Goal: Task Accomplishment & Management: Manage account settings

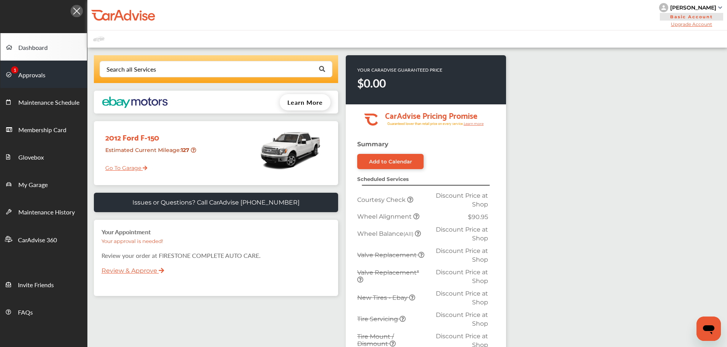
click at [36, 74] on span "Approvals" at bounding box center [31, 76] width 27 height 10
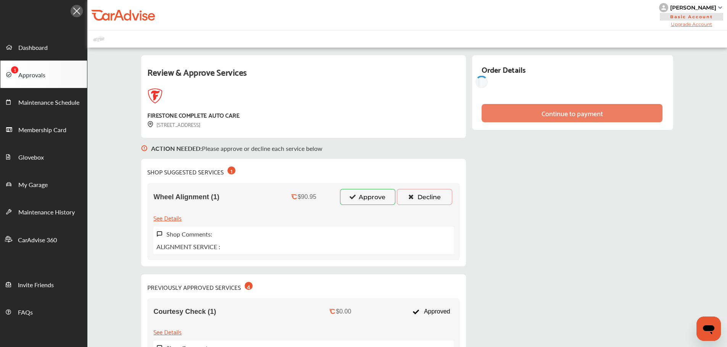
click at [374, 194] on button "Approve" at bounding box center [367, 197] width 55 height 16
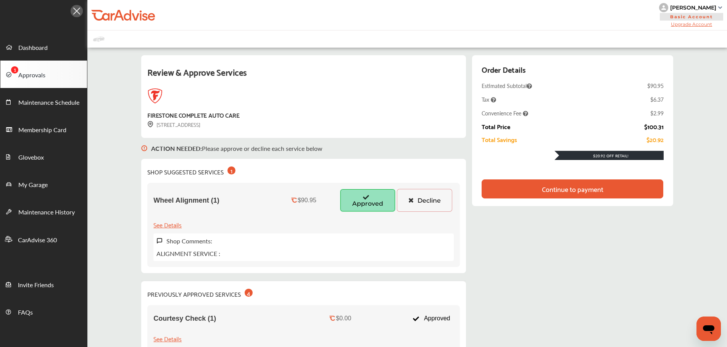
click at [602, 192] on div "Continue to payment" at bounding box center [572, 189] width 61 height 8
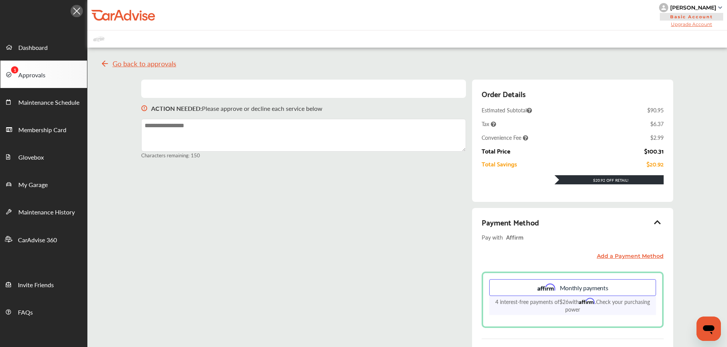
click at [658, 222] on icon at bounding box center [657, 223] width 9 height 8
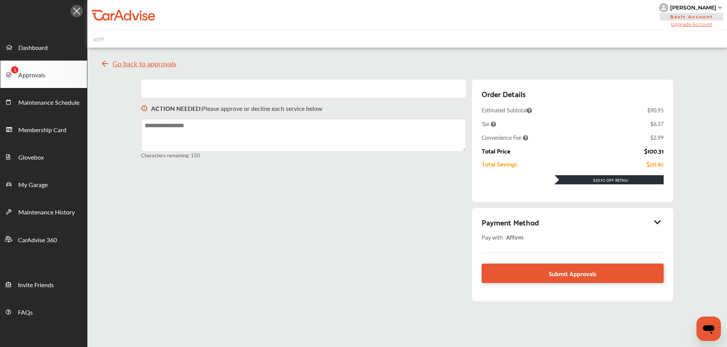
click at [658, 222] on icon at bounding box center [657, 223] width 9 height 8
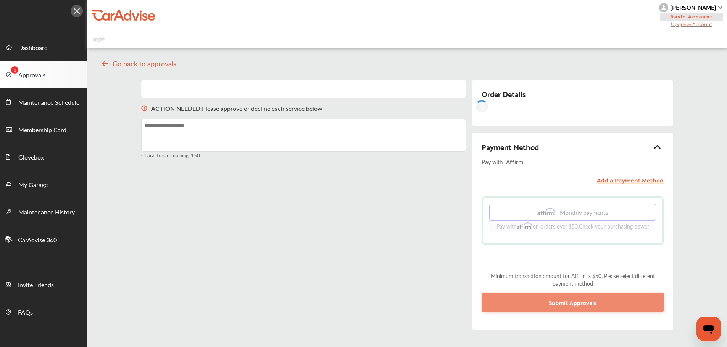
click at [378, 256] on div "ACTION NEEDED : Please approve or decline each service below Characters remaini…" at bounding box center [406, 209] width 531 height 259
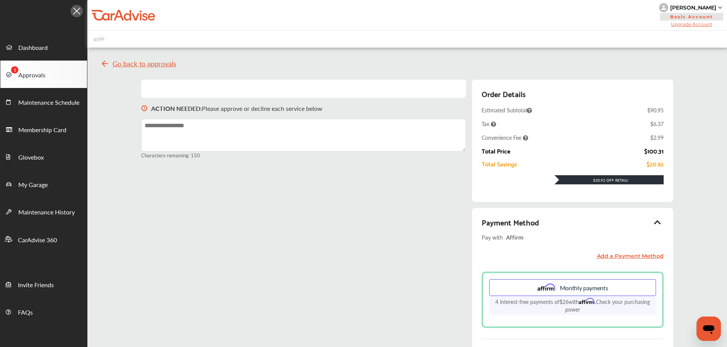
click at [408, 236] on div "ACTION NEEDED : Please approve or decline each service below Characters remaini…" at bounding box center [406, 238] width 531 height 316
click at [384, 237] on div "ACTION NEEDED : Please approve or decline each service below Characters remaini…" at bounding box center [406, 238] width 531 height 316
